Goal: Check status

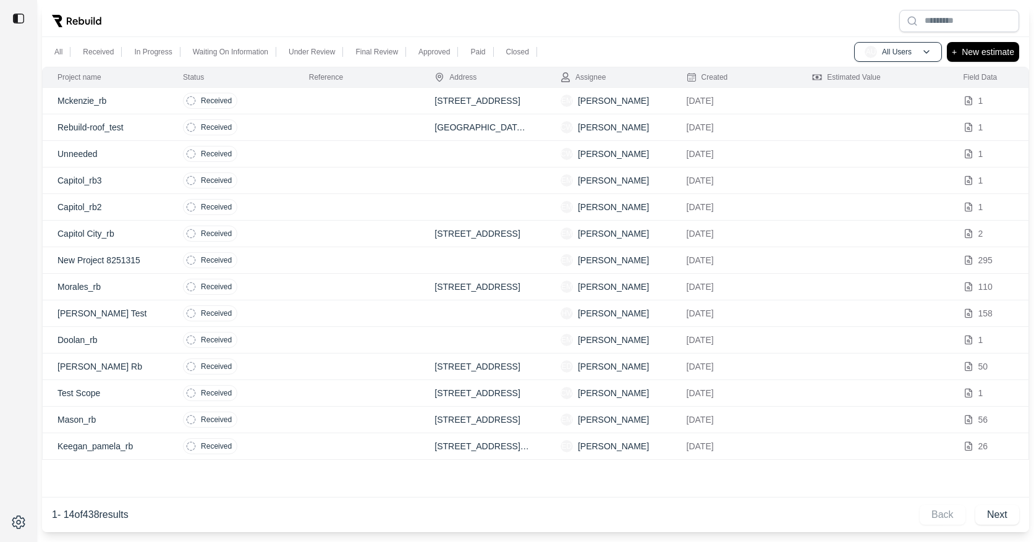
click at [289, 97] on td "Received" at bounding box center [231, 101] width 126 height 27
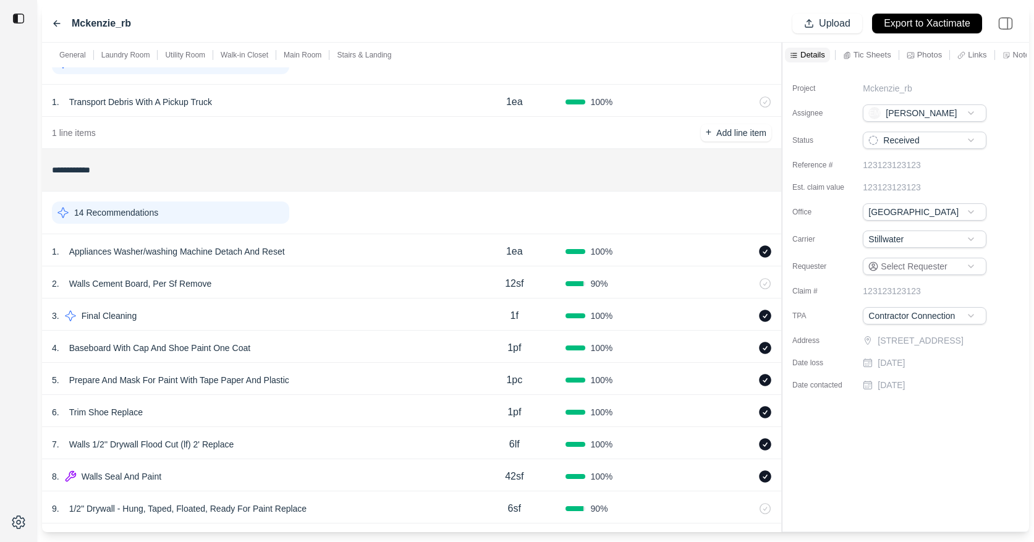
scroll to position [138, 0]
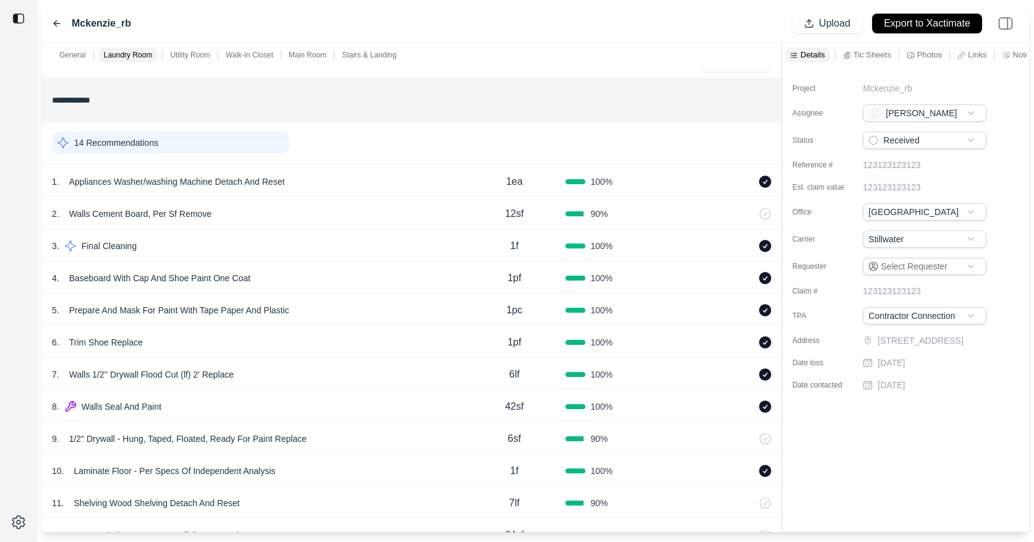
click at [339, 205] on div "2 . Walls Cement Board, Per Sf Remove" at bounding box center [257, 213] width 411 height 17
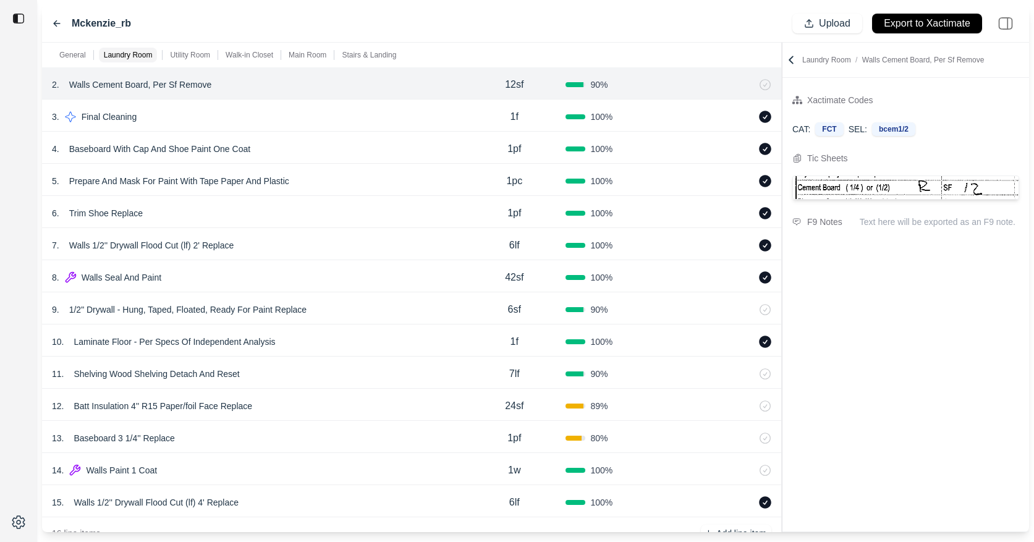
scroll to position [470, 0]
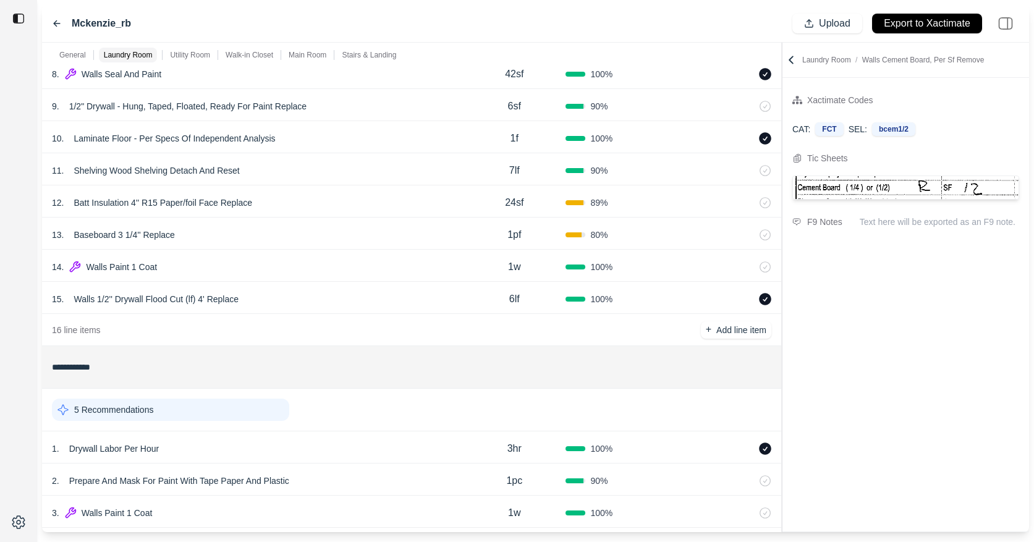
click at [341, 181] on div "11 . Shelving Wood Shelving Detach And Reset 7lf 90 %" at bounding box center [411, 169] width 739 height 32
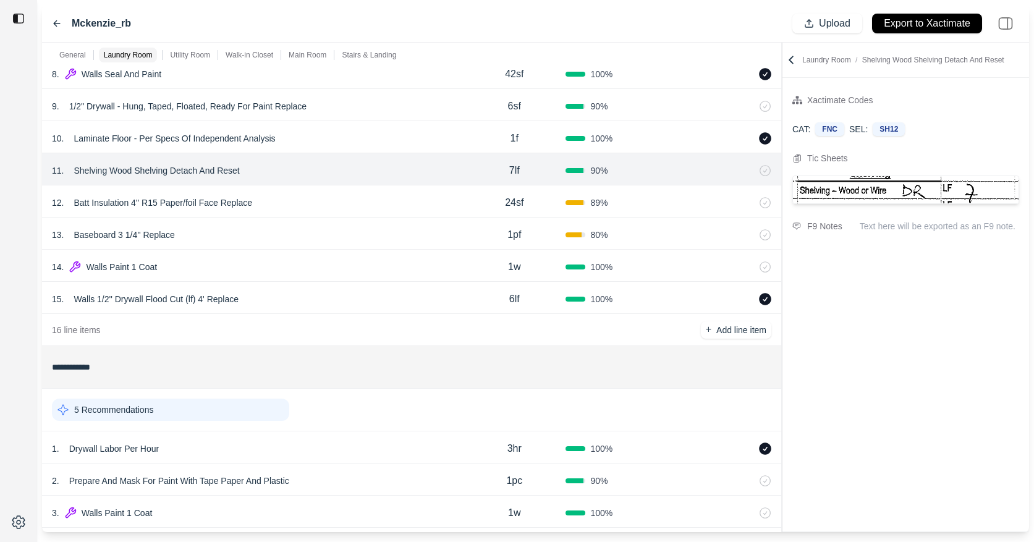
click at [335, 262] on div "14 . Walls Paint 1 Coat" at bounding box center [257, 266] width 411 height 17
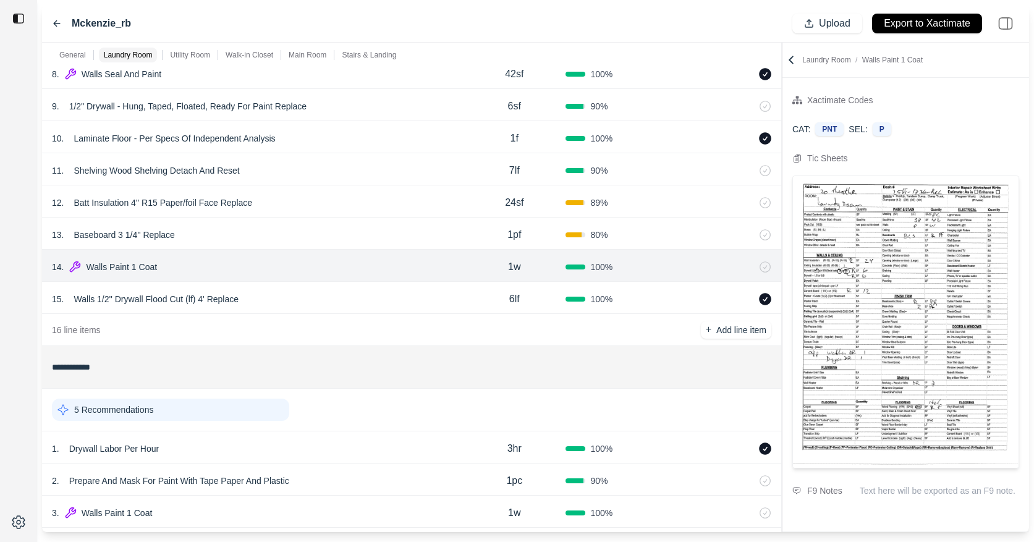
click at [341, 233] on div "13 . Baseboard 3 1/4'' Replace" at bounding box center [257, 234] width 411 height 17
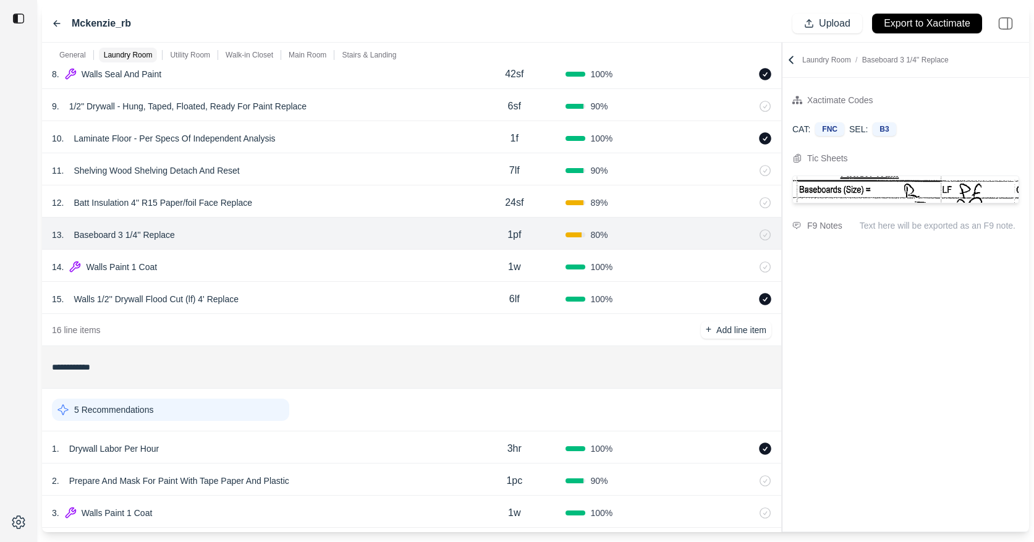
click at [349, 203] on div "12 . Batt Insulation 4'' R15 Paper/foil Face Replace" at bounding box center [257, 202] width 411 height 17
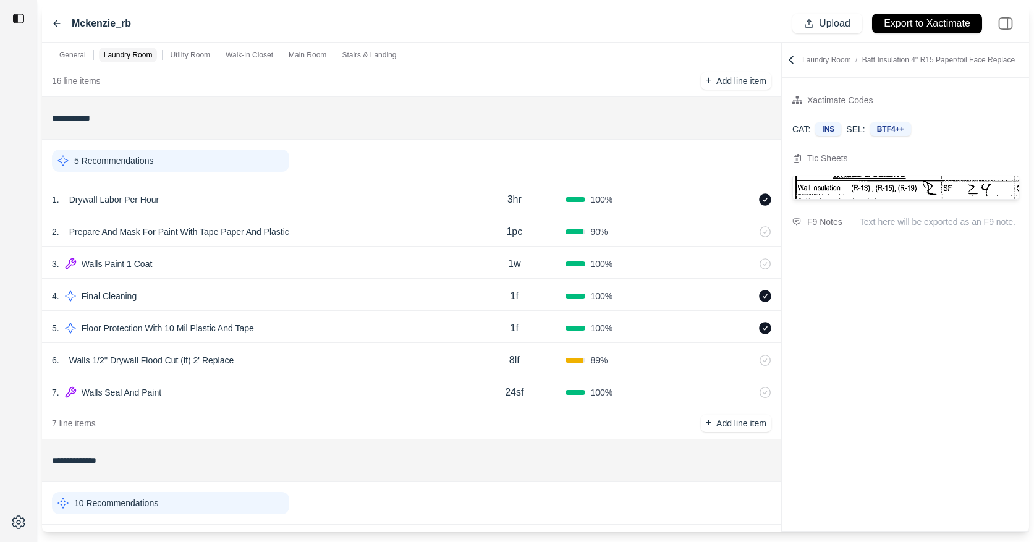
scroll to position [747, 0]
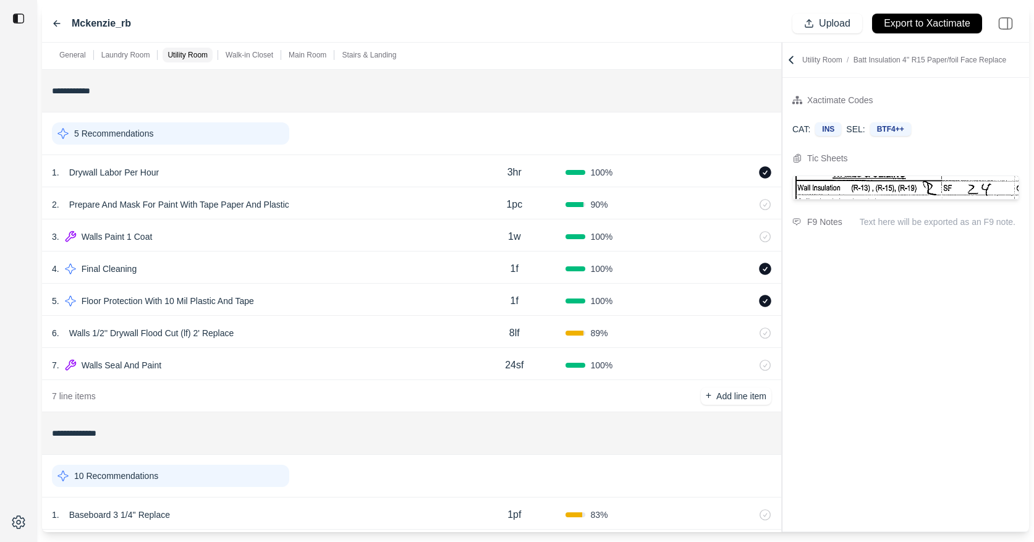
click at [349, 203] on div "2 . Prepare And Mask For Paint With Tape Paper And Plastic" at bounding box center [257, 204] width 411 height 17
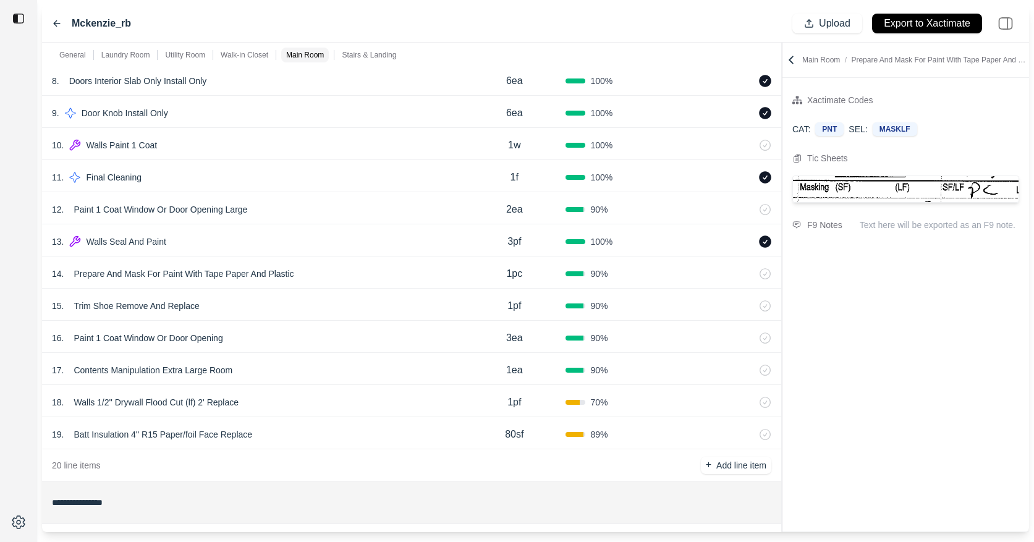
scroll to position [1827, 0]
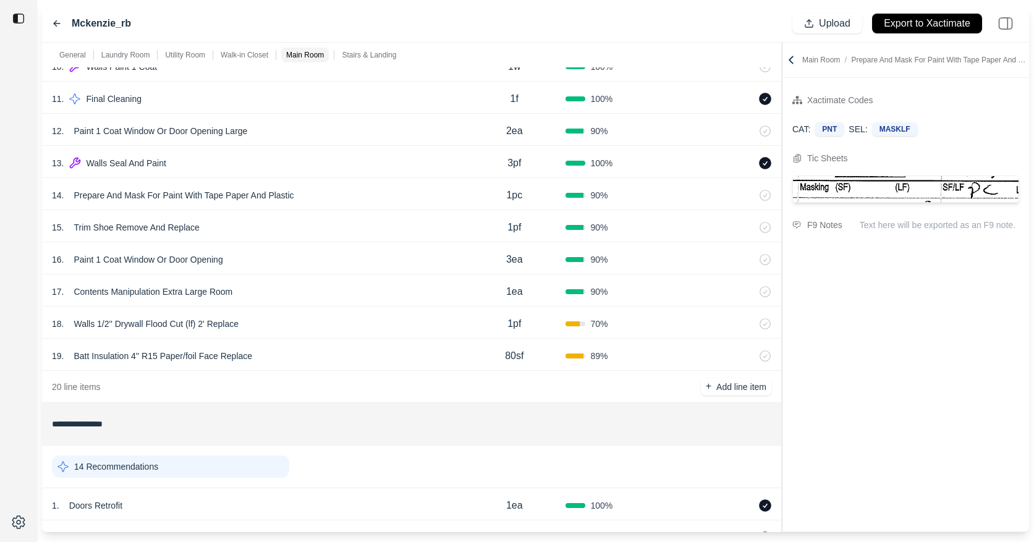
click at [360, 192] on div "14 . Prepare And Mask For Paint With Tape Paper And Plastic" at bounding box center [257, 195] width 411 height 17
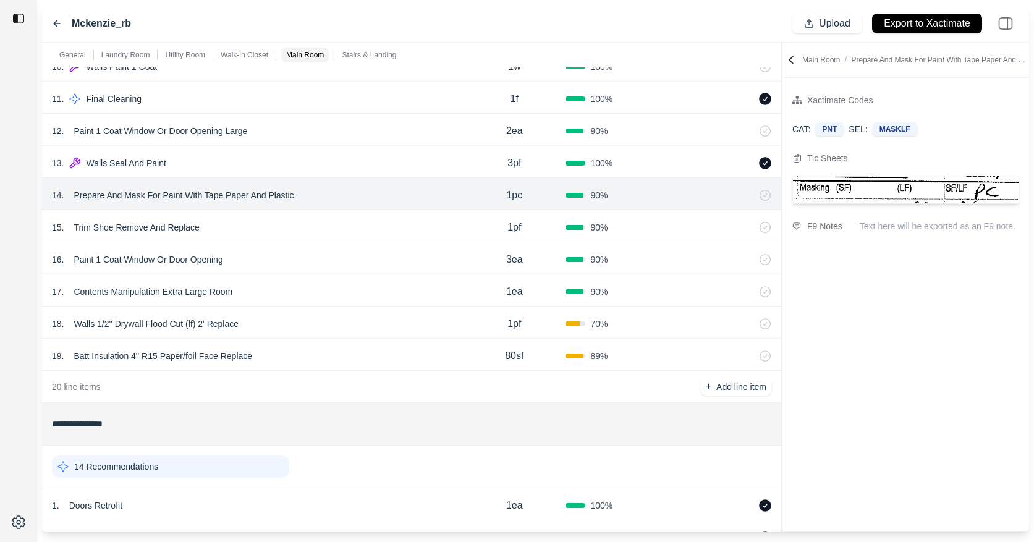
click at [347, 221] on div "15 . Trim Shoe Remove And Replace" at bounding box center [257, 227] width 411 height 17
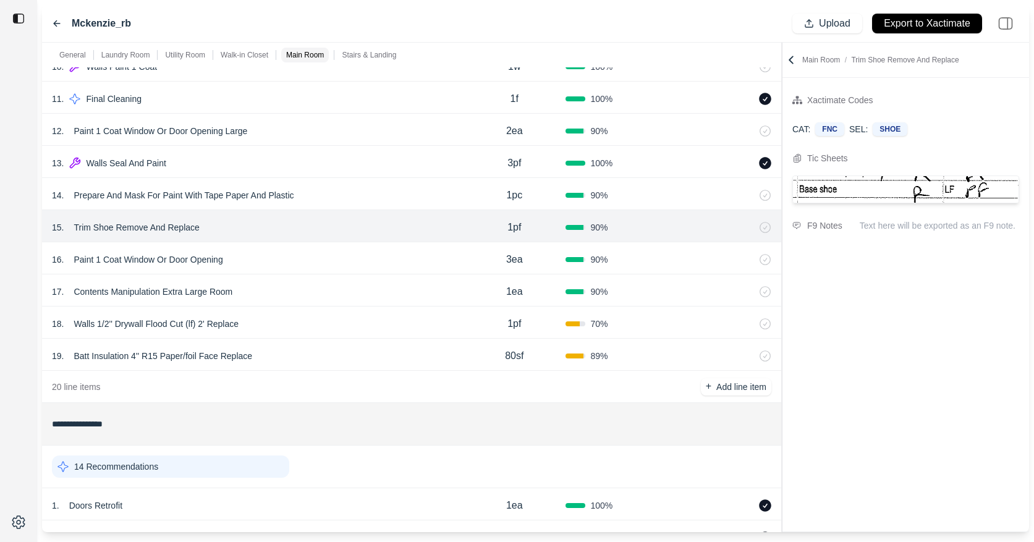
click at [338, 260] on div "16 . Paint 1 Coat Window Or Door Opening" at bounding box center [257, 259] width 411 height 17
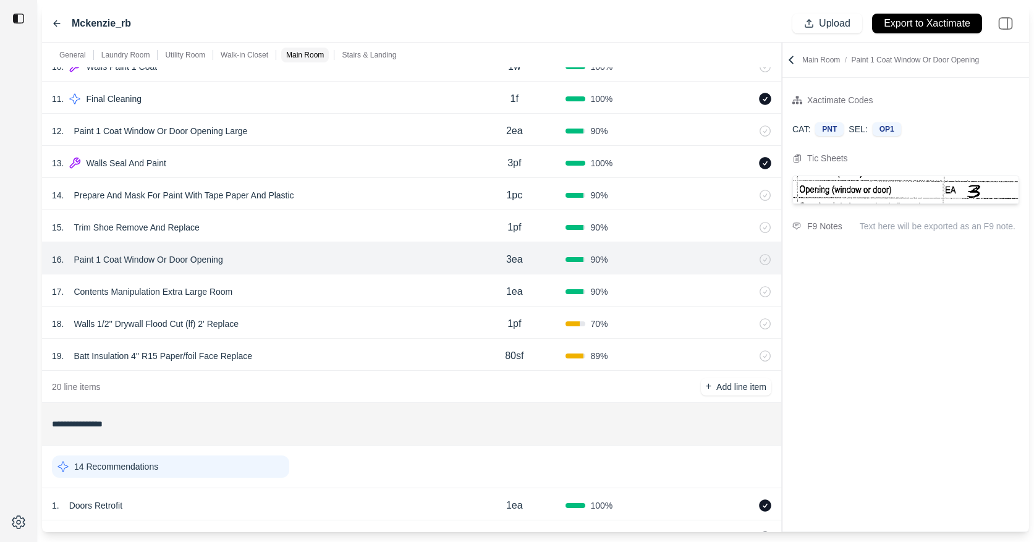
click at [338, 289] on div "17 . Contents Manipulation Extra Large Room" at bounding box center [257, 291] width 411 height 17
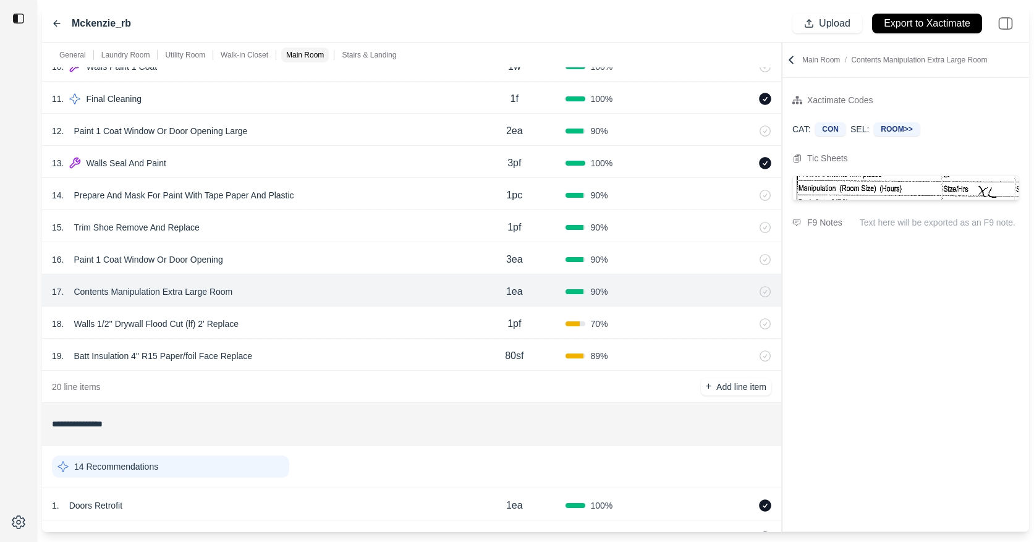
click at [789, 59] on icon at bounding box center [791, 59] width 4 height 7
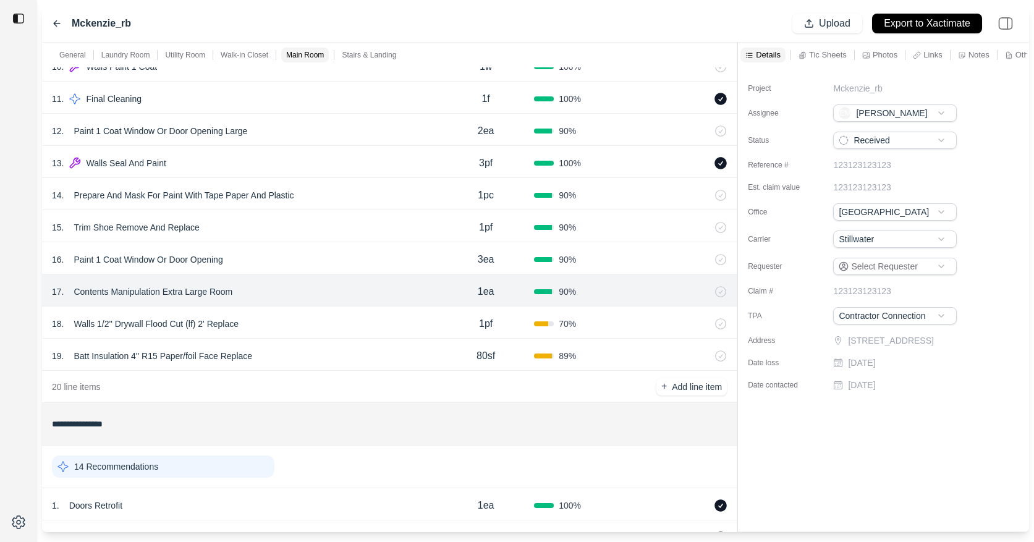
click at [709, 61] on div "**********" at bounding box center [535, 288] width 987 height 490
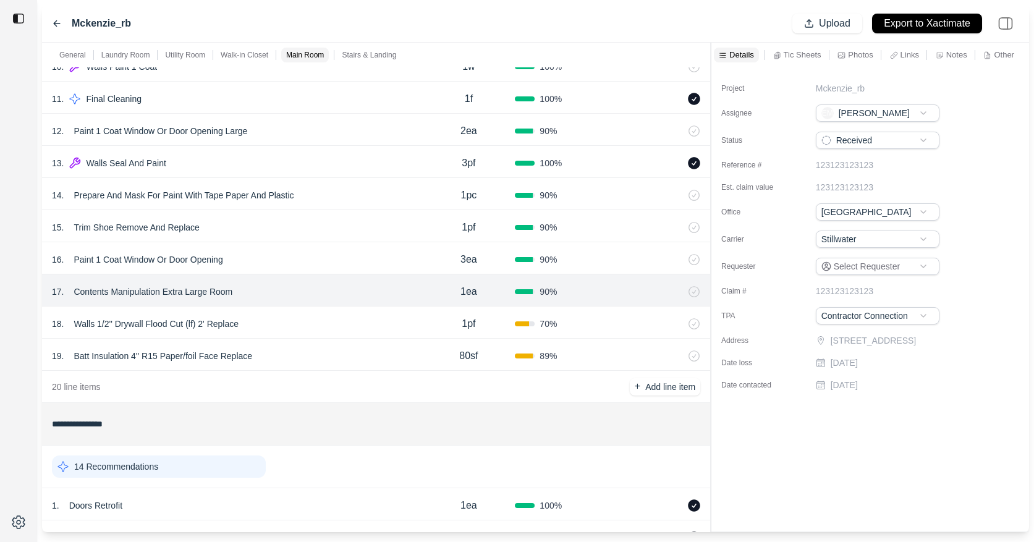
click at [801, 51] on p "Tic Sheets" at bounding box center [803, 54] width 38 height 11
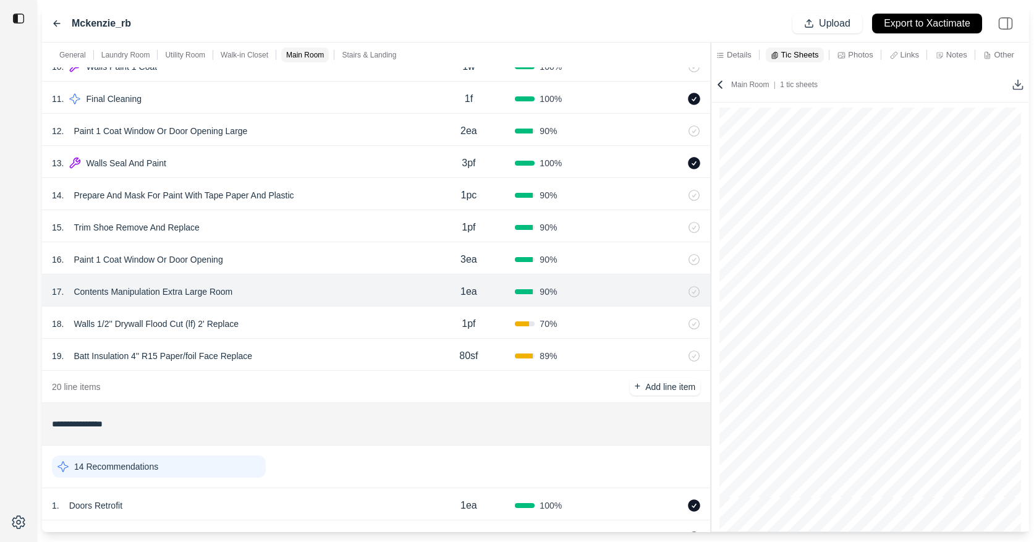
click at [631, 77] on div "**********" at bounding box center [535, 288] width 987 height 490
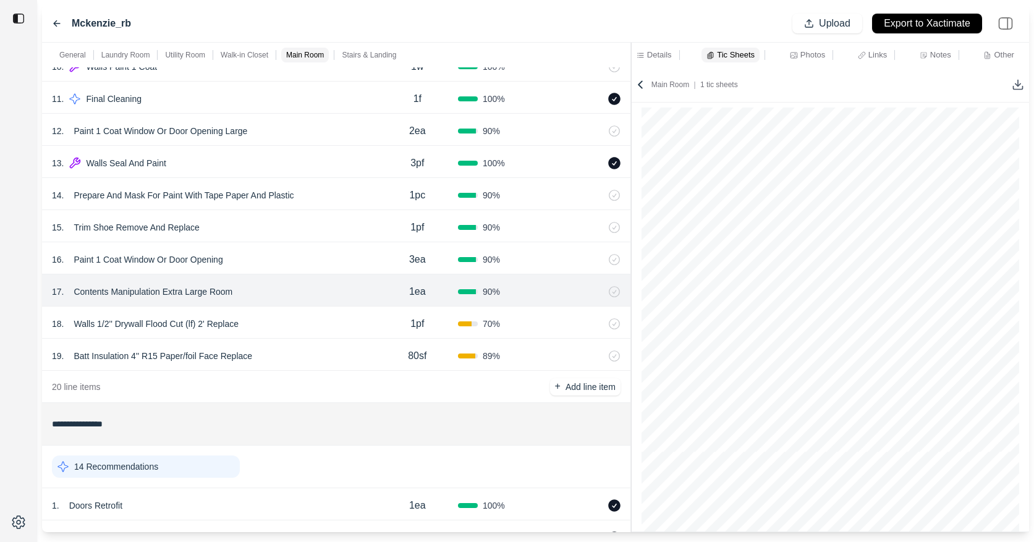
scroll to position [0, 0]
click at [656, 56] on p "Details" at bounding box center [659, 54] width 25 height 11
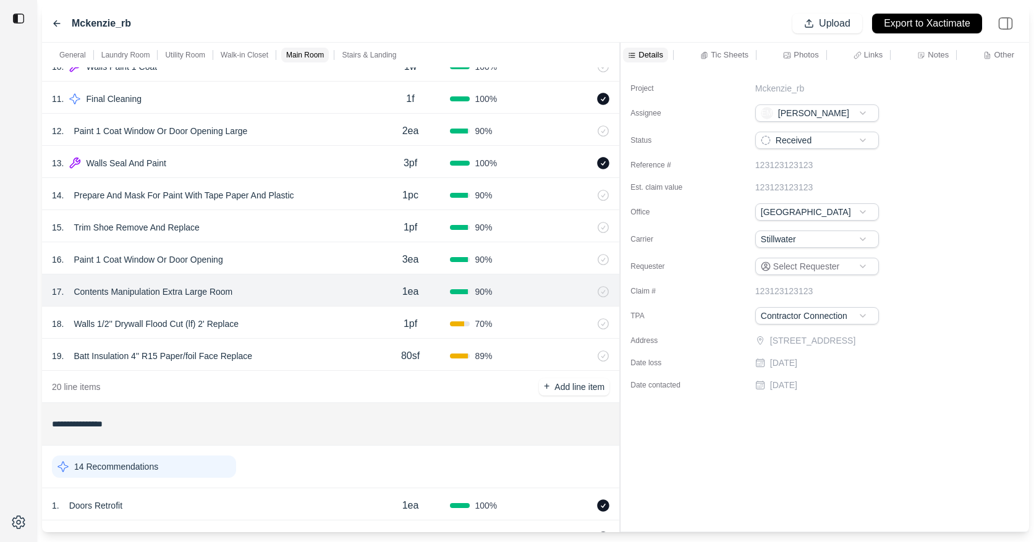
click at [624, 54] on div "**********" at bounding box center [535, 288] width 987 height 490
click at [741, 484] on div "Project Mckenzie_rb Assignee EM [PERSON_NAME] Status Received Reference # 12312…" at bounding box center [825, 299] width 407 height 464
